Goal: Find specific page/section: Find specific page/section

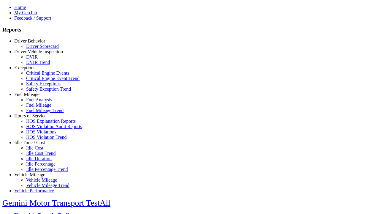
click at [34, 145] on link "Idle Time / Cost" at bounding box center [29, 142] width 31 height 5
click at [39, 150] on link "Idle Cost" at bounding box center [34, 147] width 17 height 5
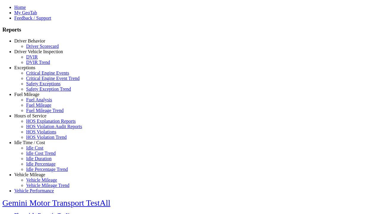
type input "**********"
type input "*********"
